Goal: Task Accomplishment & Management: Manage account settings

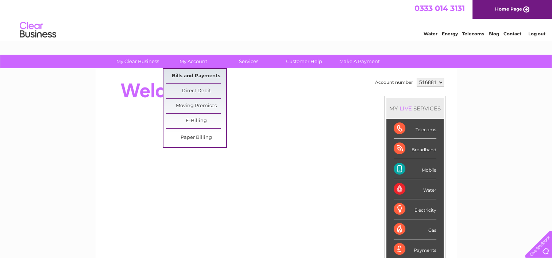
click at [188, 75] on link "Bills and Payments" at bounding box center [196, 76] width 60 height 15
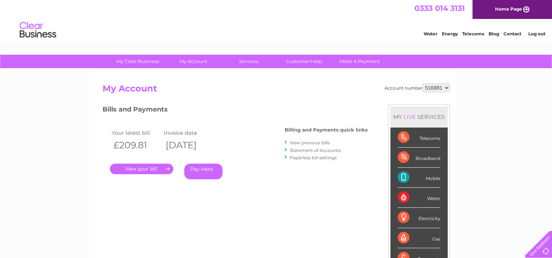
click at [164, 167] on link "." at bounding box center [141, 169] width 63 height 11
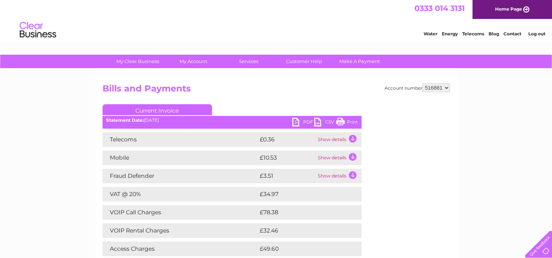
click at [293, 123] on link "PDF" at bounding box center [303, 123] width 22 height 11
